Goal: Information Seeking & Learning: Learn about a topic

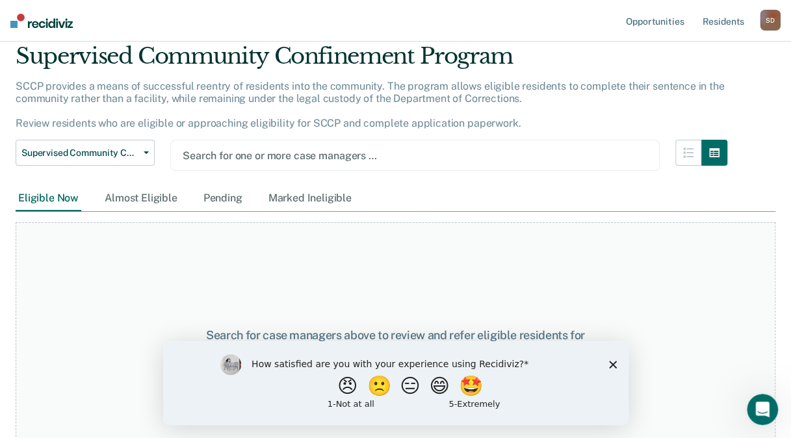
scroll to position [70, 0]
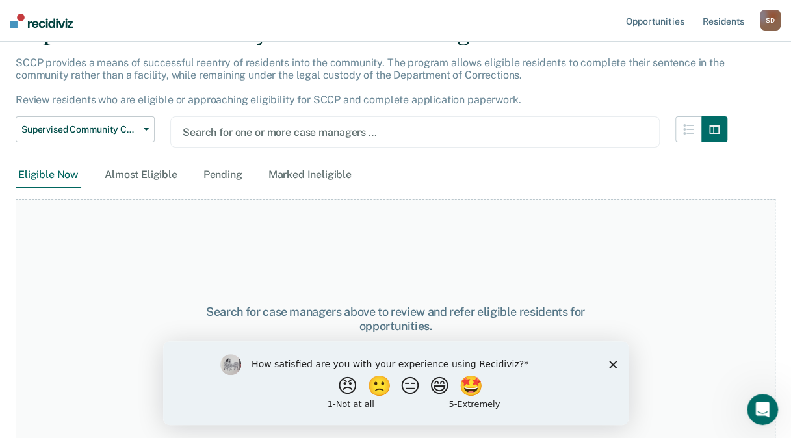
click at [610, 365] on polygon "Close survey" at bounding box center [612, 364] width 8 height 8
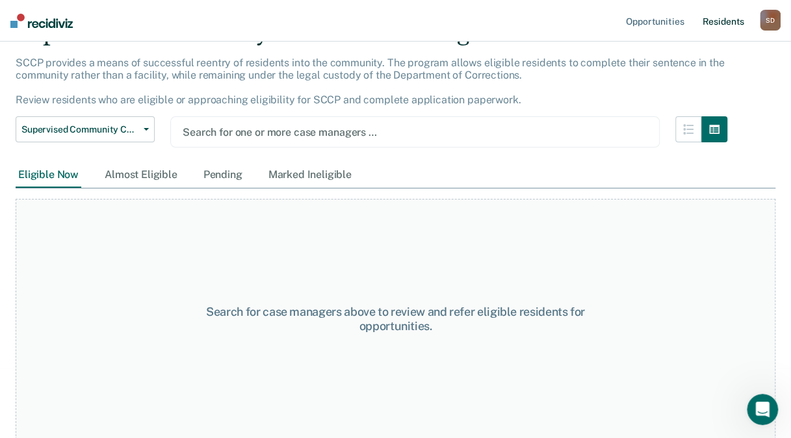
click at [727, 20] on link "Resident s" at bounding box center [722, 21] width 47 height 42
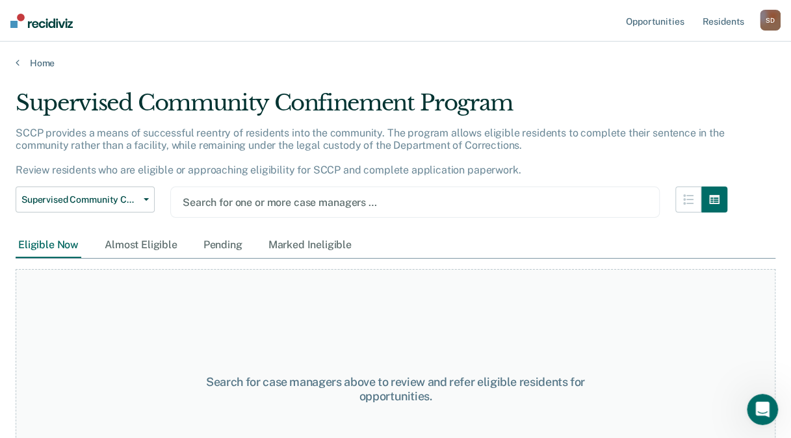
click at [266, 198] on div at bounding box center [415, 202] width 465 height 15
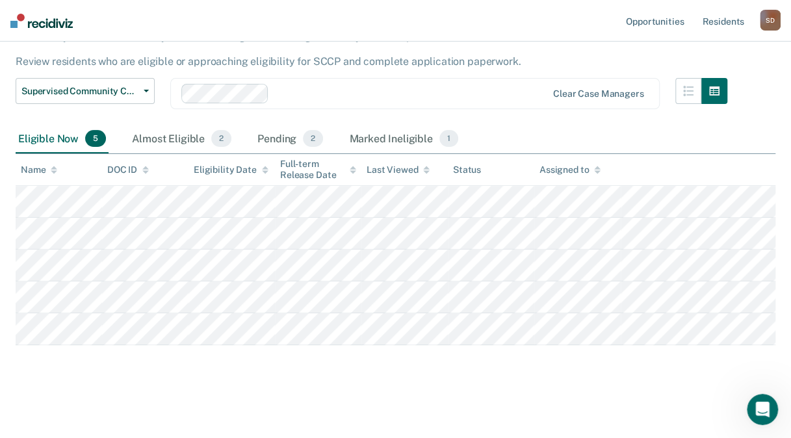
scroll to position [70, 0]
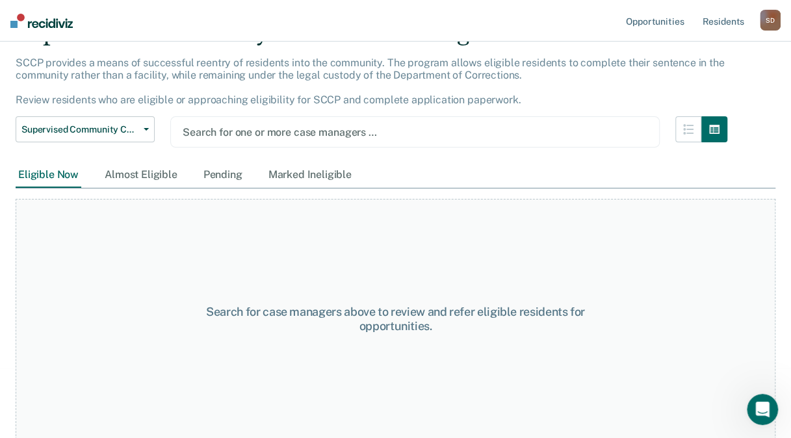
click at [339, 126] on div at bounding box center [415, 132] width 465 height 15
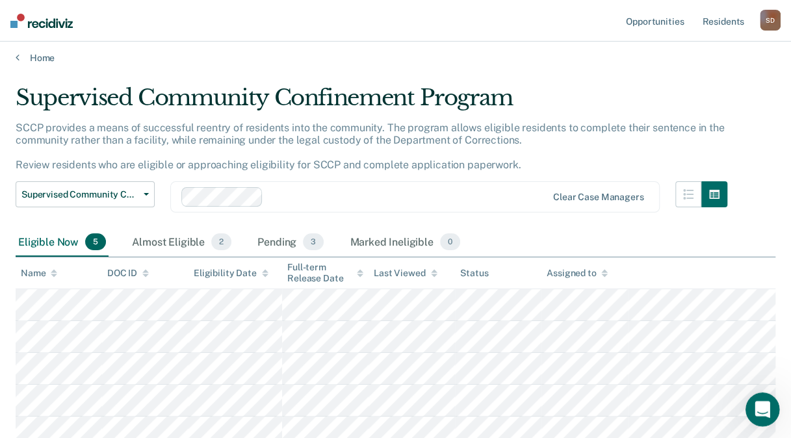
scroll to position [0, 0]
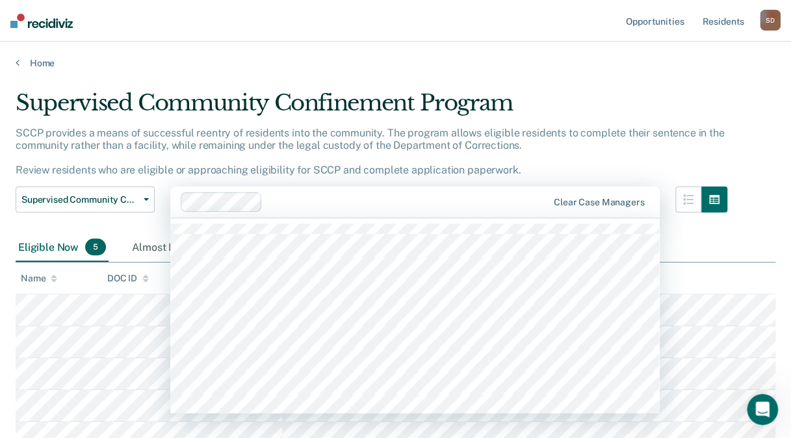
click at [637, 196] on div "Clear case managers" at bounding box center [414, 202] width 489 height 31
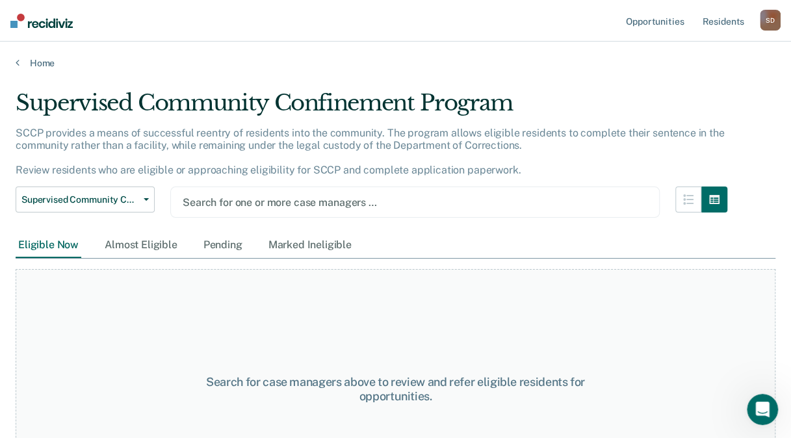
click at [612, 152] on div "SCCP provides a means of successful reentry of residents into the community. Th…" at bounding box center [372, 157] width 712 height 60
click at [694, 201] on icon "button" at bounding box center [688, 199] width 10 height 10
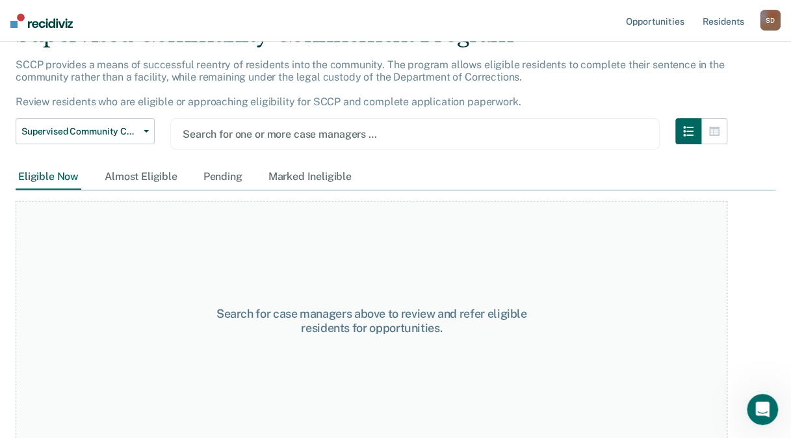
scroll to position [70, 0]
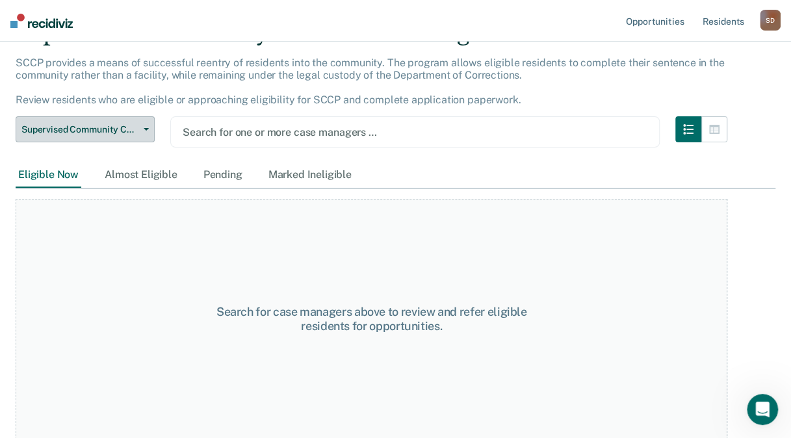
click at [137, 131] on span "Supervised Community Confinement Program" at bounding box center [79, 129] width 117 height 11
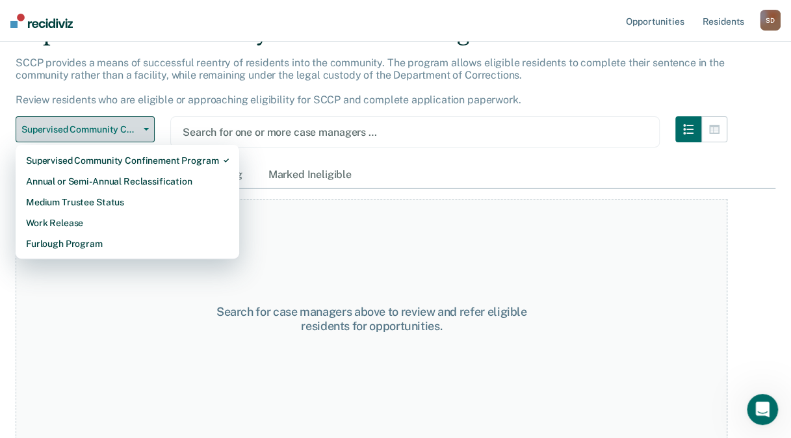
click at [140, 128] on span "button" at bounding box center [143, 129] width 10 height 3
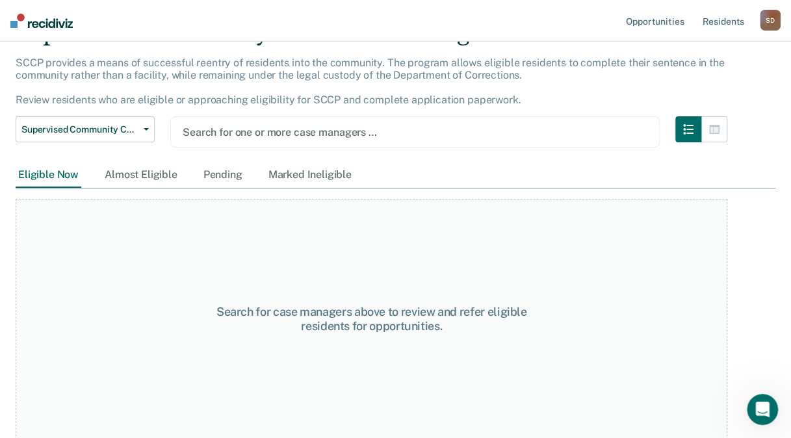
click at [54, 177] on div "Eligible Now" at bounding box center [49, 175] width 66 height 24
click at [121, 178] on div "Almost Eligible" at bounding box center [141, 175] width 78 height 24
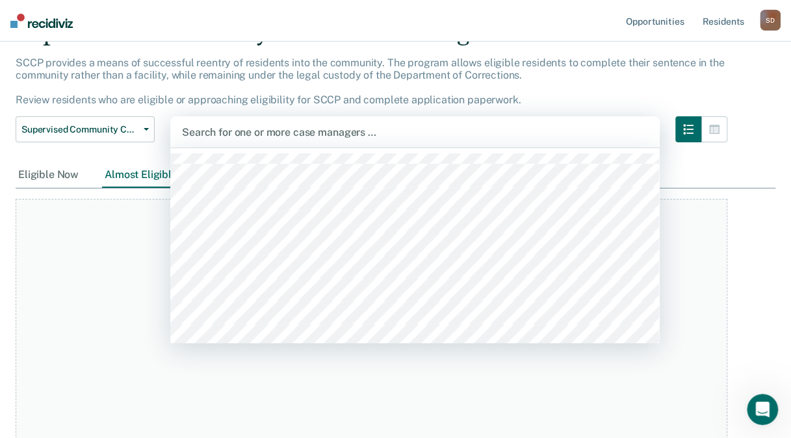
click at [251, 134] on div at bounding box center [415, 132] width 466 height 15
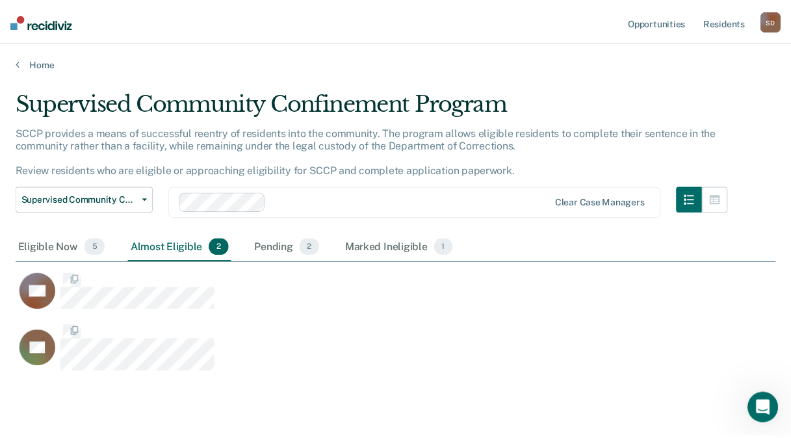
scroll to position [240, 759]
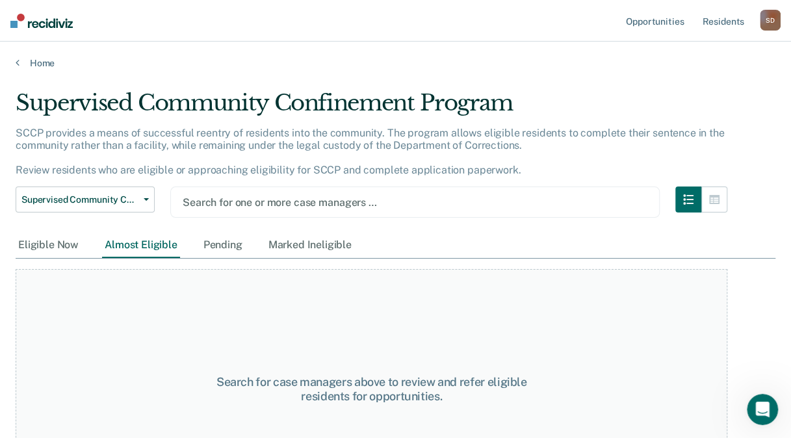
click at [258, 205] on div at bounding box center [415, 202] width 465 height 15
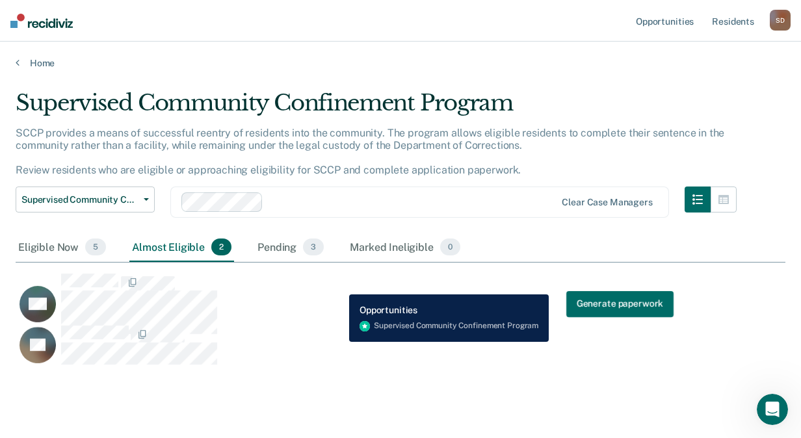
click at [339, 285] on div "BN Generate paperwork" at bounding box center [345, 304] width 658 height 62
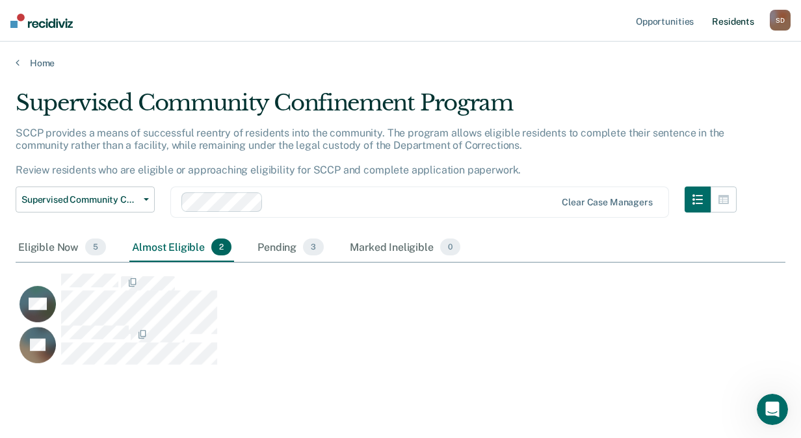
click at [746, 21] on link "Resident s" at bounding box center [732, 21] width 47 height 42
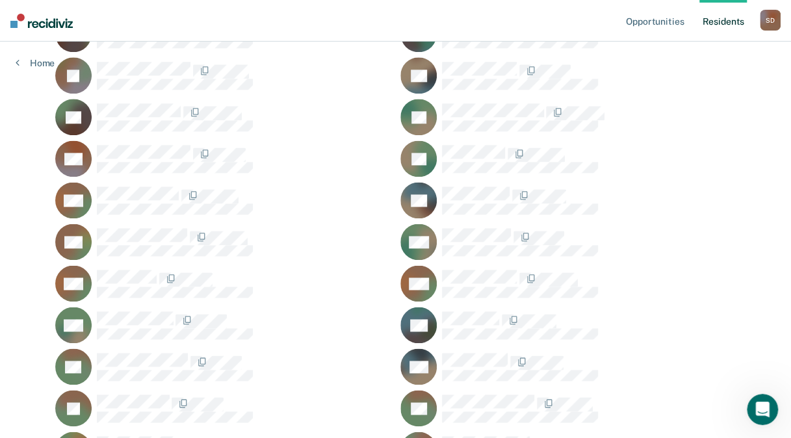
scroll to position [780, 0]
